Goal: Find specific page/section: Find specific page/section

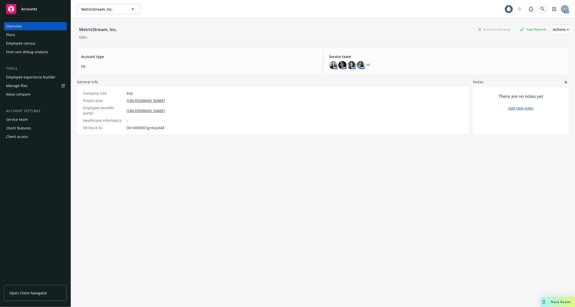
click at [543, 8] on icon at bounding box center [542, 9] width 5 height 5
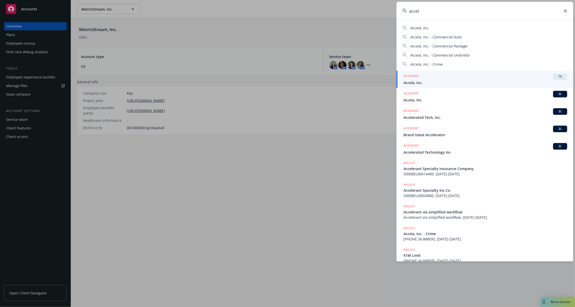
type input "accel"
click at [451, 74] on div "ACCOUNT TR" at bounding box center [485, 76] width 164 height 7
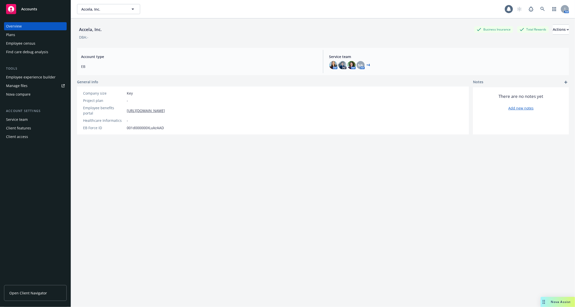
click at [44, 80] on div "Employee experience builder" at bounding box center [30, 77] width 49 height 8
